Goal: Task Accomplishment & Management: Manage account settings

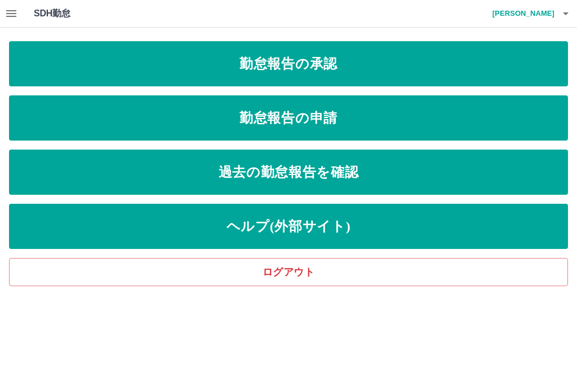
click at [292, 271] on link "ログアウト" at bounding box center [288, 272] width 559 height 28
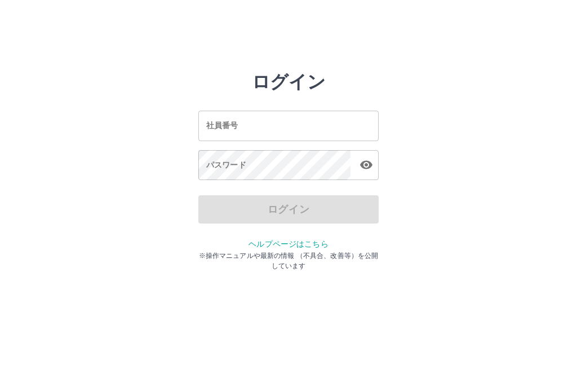
click at [250, 131] on input "社員番号" at bounding box center [288, 126] width 180 height 30
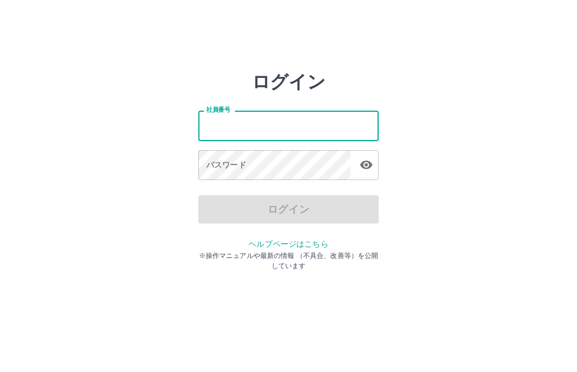
click at [235, 125] on input "社員番号" at bounding box center [288, 126] width 180 height 30
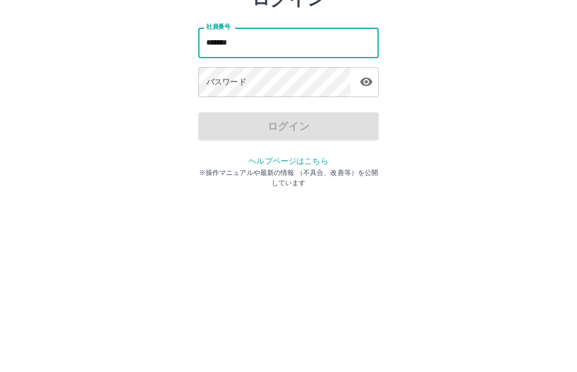
type input "*******"
click at [242, 150] on div "パスワード パスワード" at bounding box center [288, 166] width 180 height 32
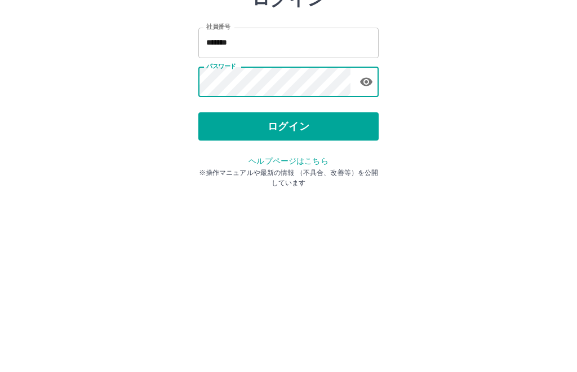
click at [293, 195] on button "ログイン" at bounding box center [288, 209] width 180 height 28
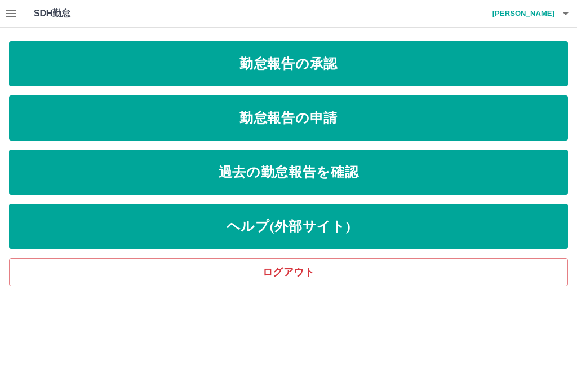
click at [311, 59] on link "勤怠報告の承認" at bounding box center [288, 63] width 559 height 45
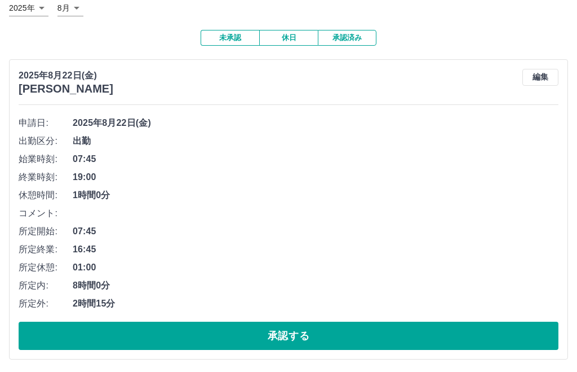
scroll to position [73, 0]
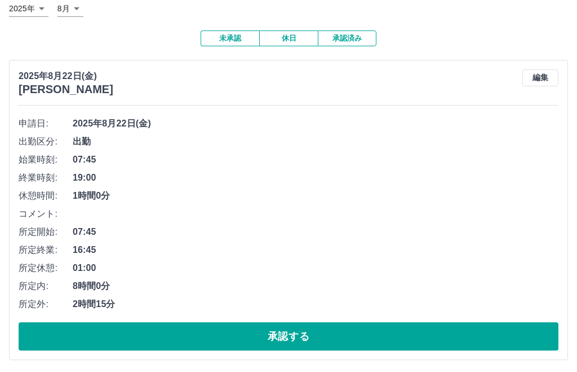
click at [285, 339] on button "承認する" at bounding box center [289, 336] width 540 height 28
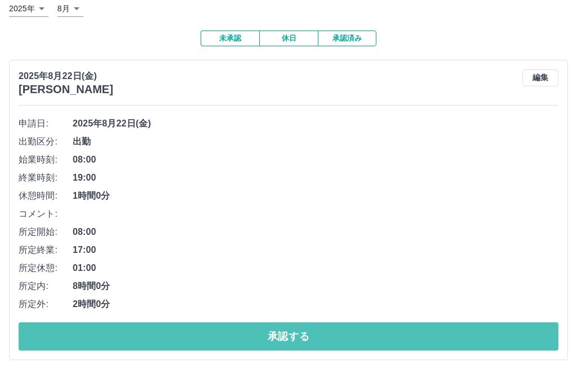
click at [294, 336] on button "承認する" at bounding box center [289, 336] width 540 height 28
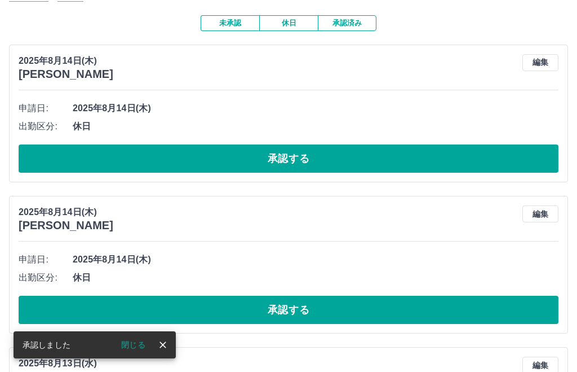
scroll to position [0, 0]
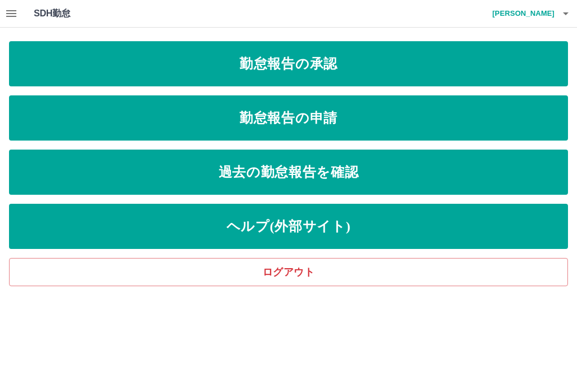
click at [6, 10] on icon "button" at bounding box center [12, 14] width 14 height 14
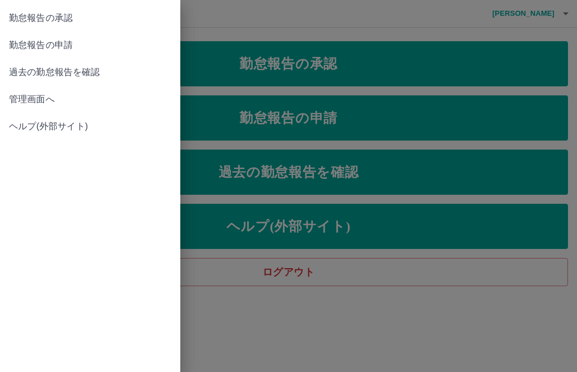
click at [38, 95] on span "管理画面へ" at bounding box center [90, 99] width 162 height 14
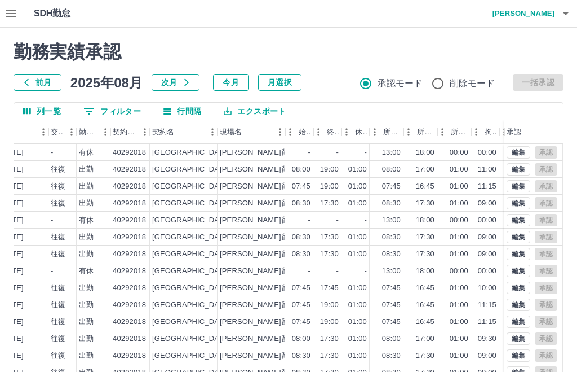
scroll to position [0, 230]
